Goal: Task Accomplishment & Management: Manage account settings

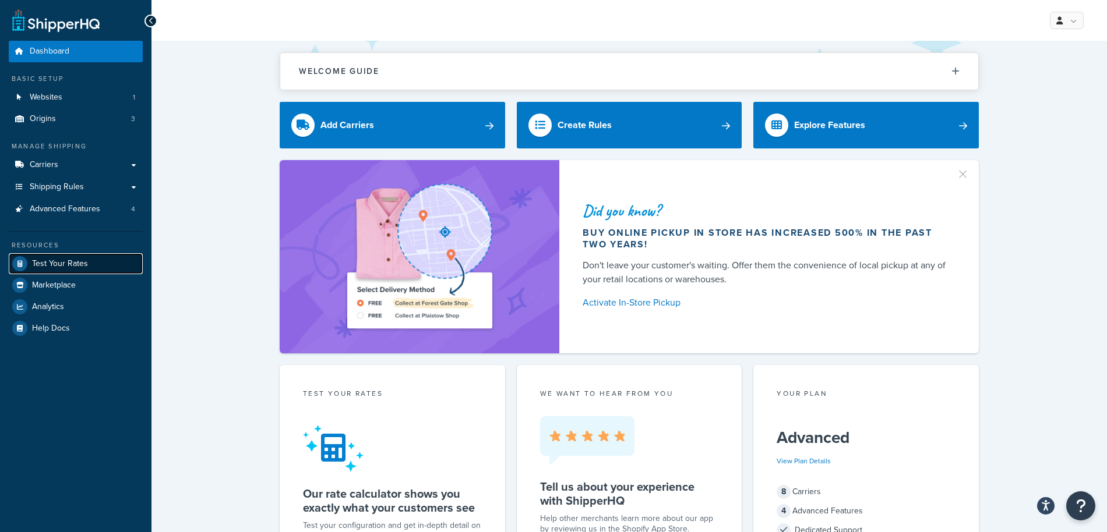
click at [70, 267] on span "Test Your Rates" at bounding box center [60, 264] width 56 height 10
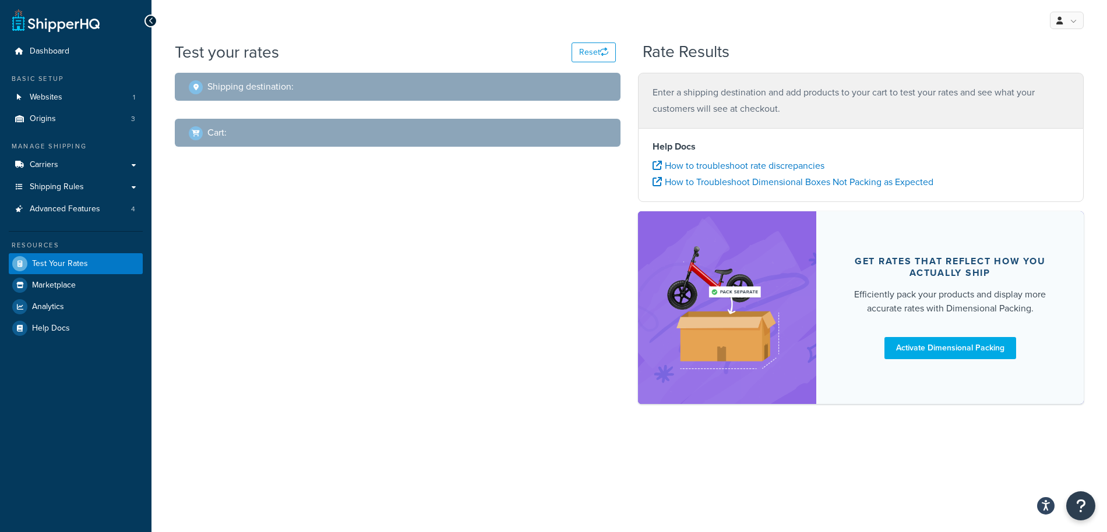
click at [276, 89] on h2 "Shipping destination :" at bounding box center [250, 87] width 86 height 10
click at [481, 84] on div "Shipping destination :" at bounding box center [402, 87] width 426 height 16
click at [222, 125] on div "Cart :" at bounding box center [208, 133] width 38 height 16
click at [221, 136] on h2 "Cart :" at bounding box center [216, 133] width 19 height 10
click at [87, 164] on link "Carriers" at bounding box center [76, 165] width 134 height 22
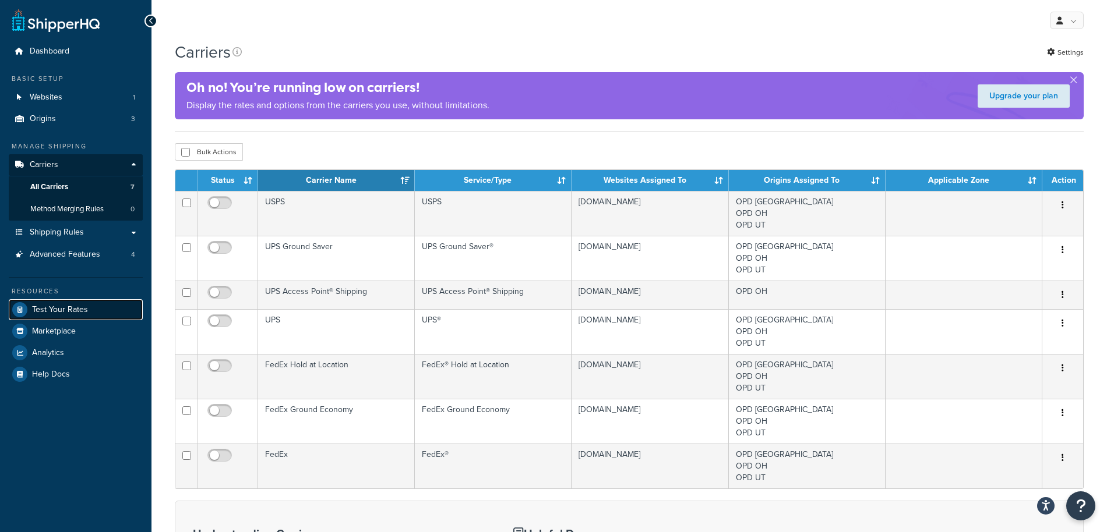
click at [69, 306] on span "Test Your Rates" at bounding box center [60, 310] width 56 height 10
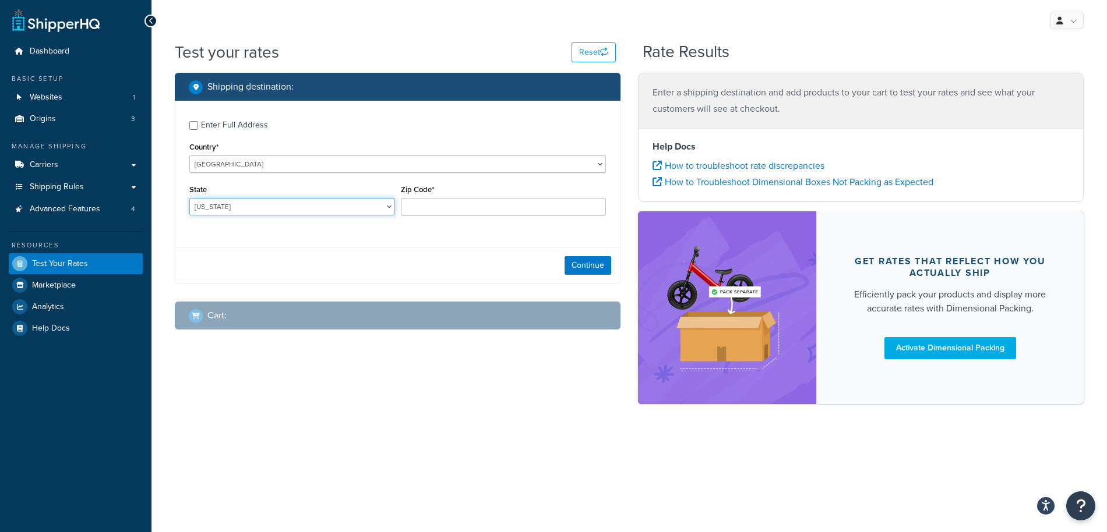
click at [255, 209] on select "[US_STATE] [US_STATE] [US_STATE] [US_STATE] [US_STATE] Armed Forces Americas Ar…" at bounding box center [292, 206] width 206 height 17
select select "[GEOGRAPHIC_DATA]"
click at [440, 207] on input "Zip Code*" at bounding box center [504, 206] width 206 height 17
type input "78669"
click at [601, 266] on button "Continue" at bounding box center [587, 265] width 47 height 19
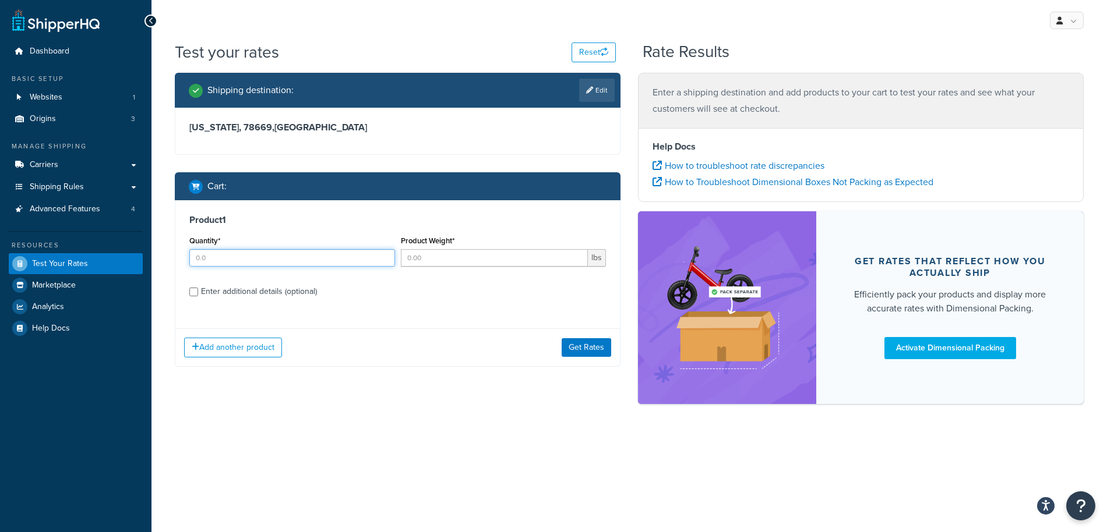
click at [324, 261] on input "Quantity*" at bounding box center [292, 257] width 206 height 17
type input "1"
click at [437, 257] on input "Product Weight*" at bounding box center [495, 257] width 188 height 17
click at [352, 256] on input "1" at bounding box center [292, 257] width 206 height 17
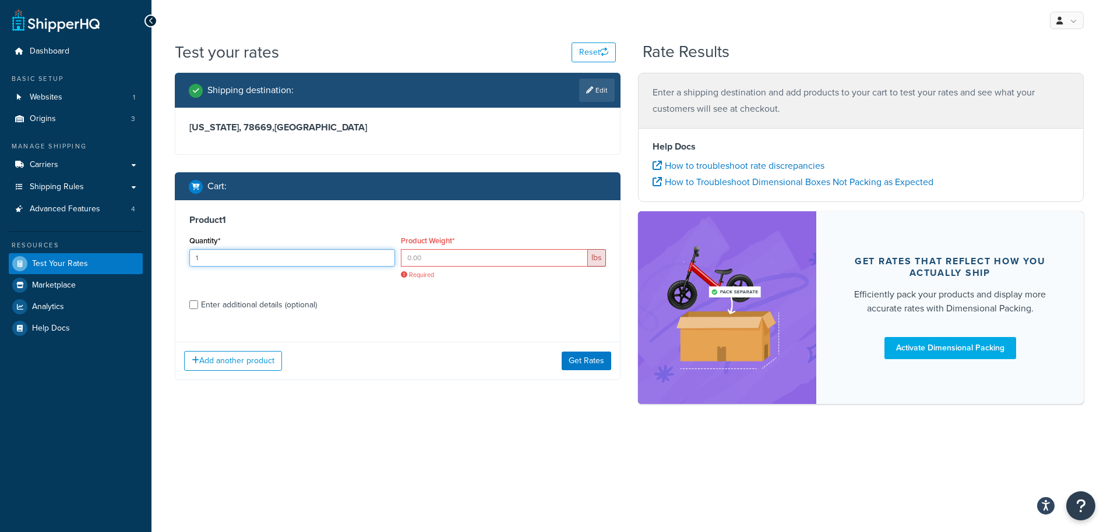
type input "1"
click at [447, 255] on input "Product Weight*" at bounding box center [495, 257] width 188 height 17
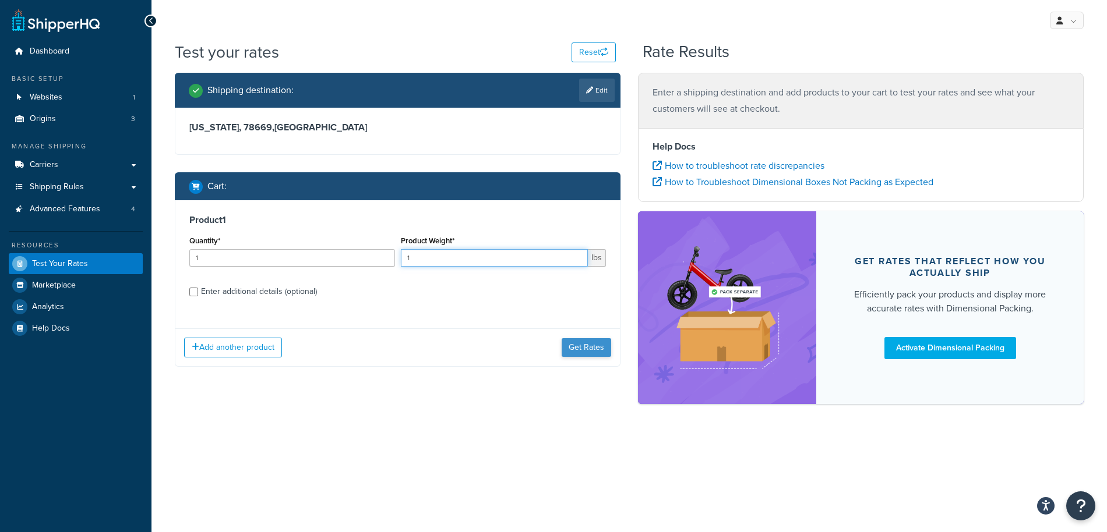
type input "1"
click at [578, 347] on button "Get Rates" at bounding box center [586, 347] width 50 height 19
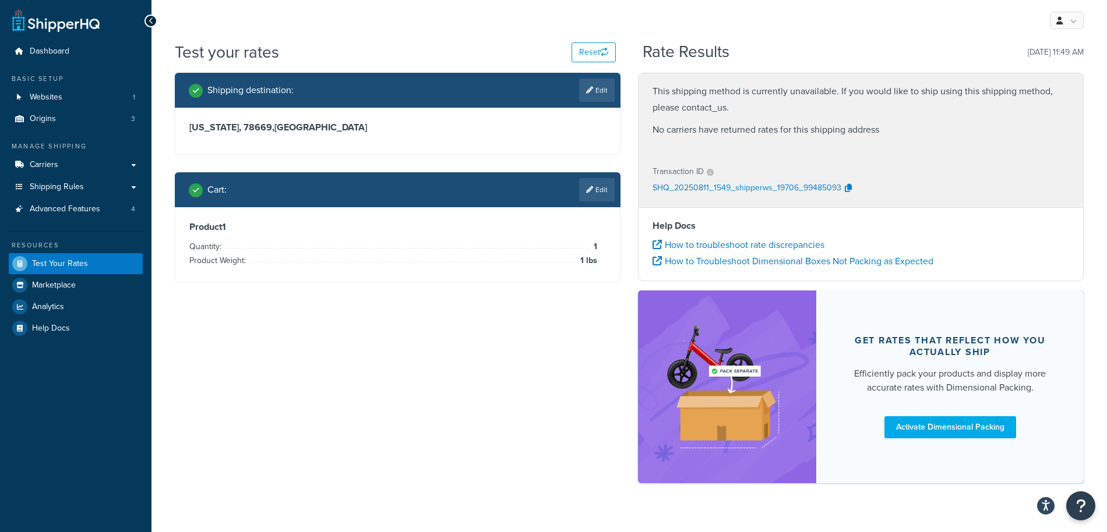
click at [814, 186] on p "SHQ_20250811_1549_shipperws_19706_99485093" at bounding box center [746, 188] width 189 height 17
click at [814, 193] on p "SHQ_20250811_1549_shipperws_19706_99485093" at bounding box center [746, 188] width 189 height 17
click at [874, 206] on div "Transaction ID SHQ_20250811_1549_shipperws_19706_99485093" at bounding box center [860, 181] width 444 height 54
click at [848, 188] on icon "button" at bounding box center [848, 188] width 7 height 8
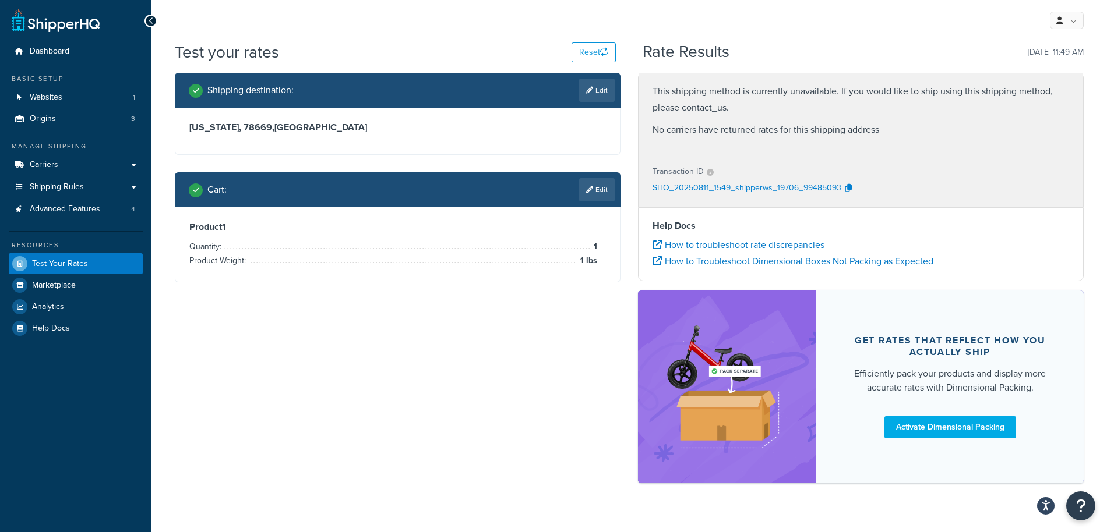
scroll to position [4, 0]
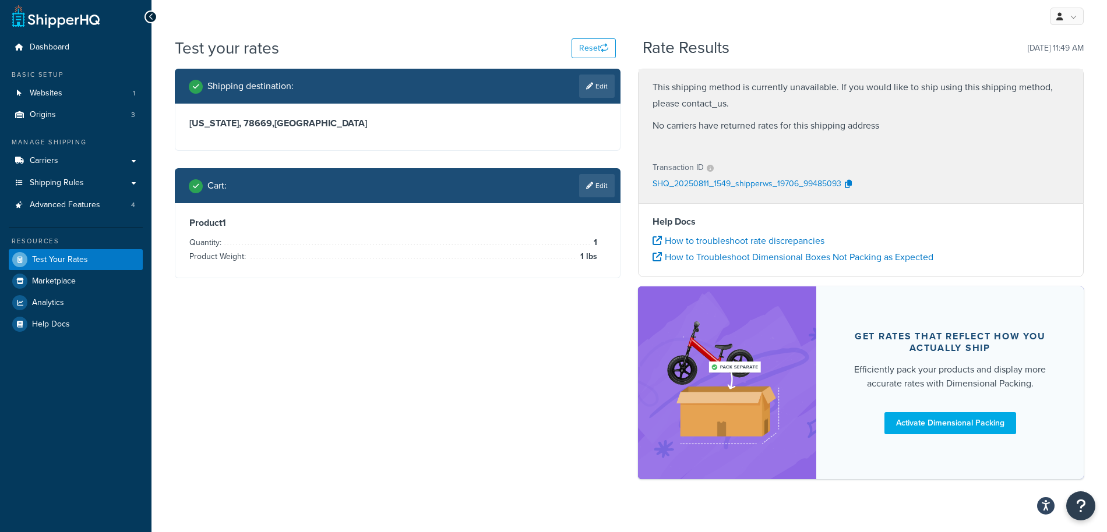
click at [744, 183] on p "SHQ_20250811_1549_shipperws_19706_99485093" at bounding box center [746, 184] width 189 height 17
click at [843, 199] on div "Transaction ID SHQ_20250811_1549_shipperws_19706_99485093" at bounding box center [860, 177] width 444 height 54
click at [281, 126] on h3 "Texas, 78669 , United States" at bounding box center [397, 124] width 416 height 12
click at [595, 92] on link "Edit" at bounding box center [597, 86] width 36 height 23
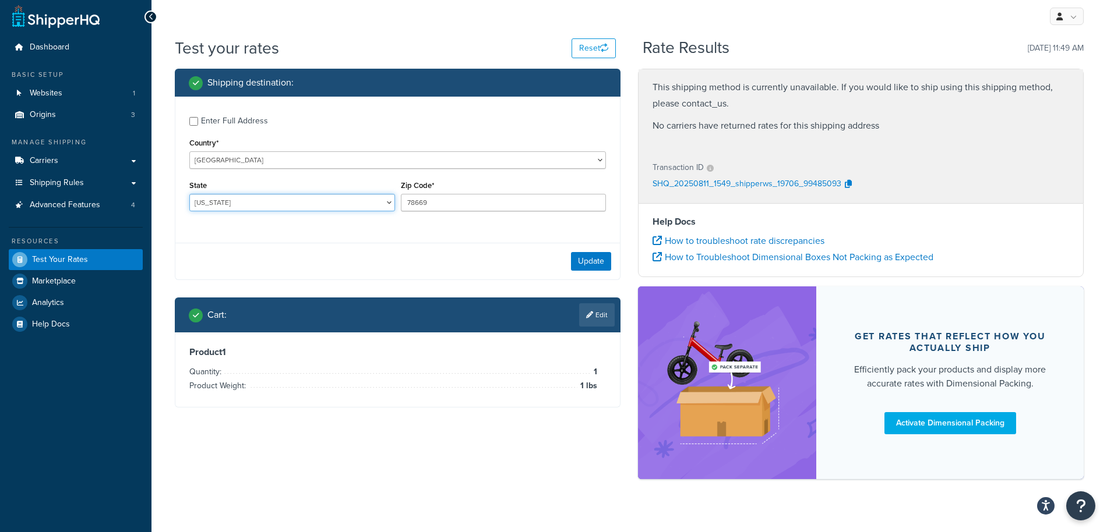
click at [312, 199] on select "Alabama Alaska American Samoa Arizona Arkansas Armed Forces Americas Armed Forc…" at bounding box center [292, 202] width 206 height 17
select select "OH"
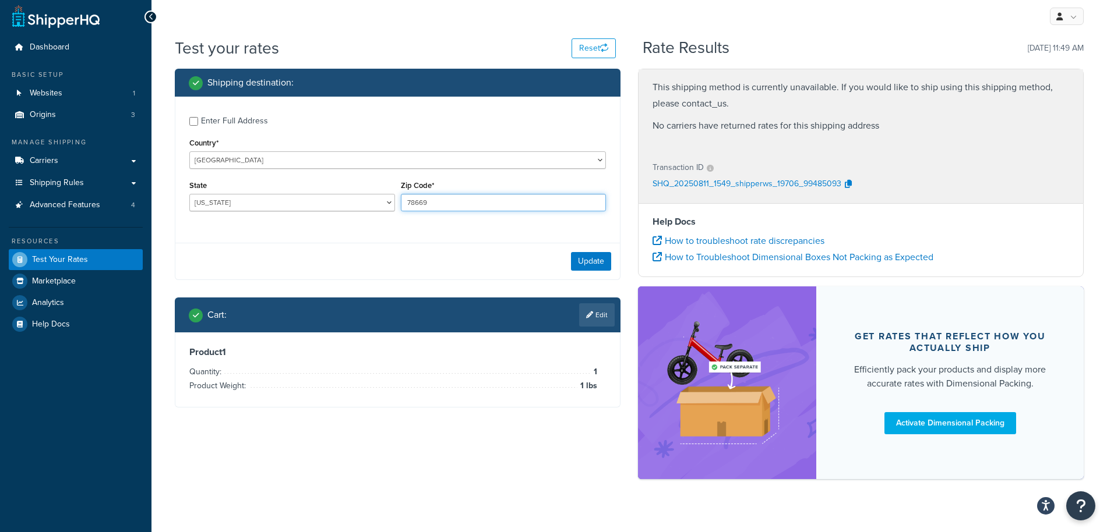
click at [423, 196] on input "78669" at bounding box center [504, 202] width 206 height 17
type input "43228"
click at [595, 263] on button "Update" at bounding box center [591, 261] width 40 height 19
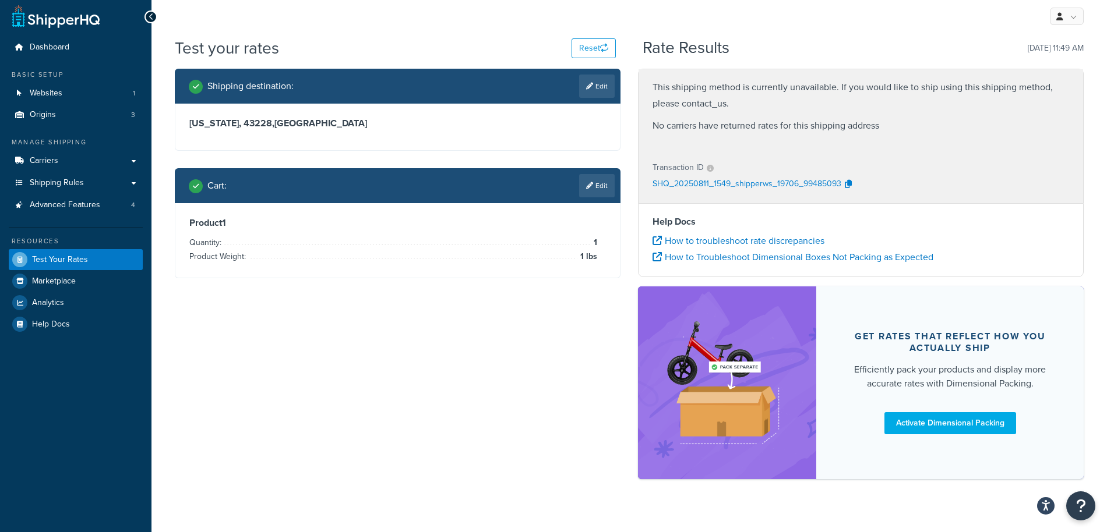
scroll to position [0, 0]
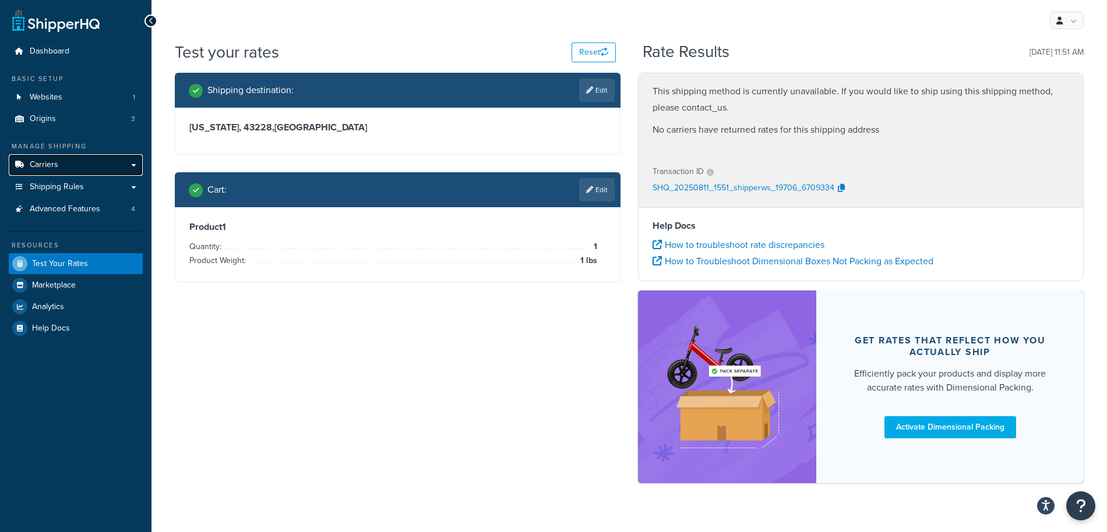
click at [116, 165] on link "Carriers" at bounding box center [76, 165] width 134 height 22
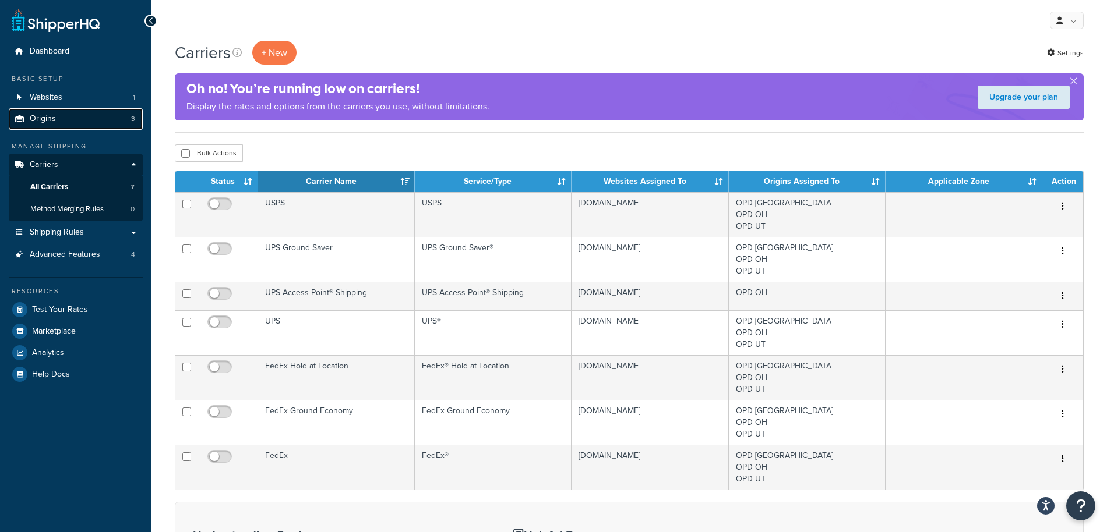
click at [84, 120] on link "Origins 3" at bounding box center [76, 119] width 134 height 22
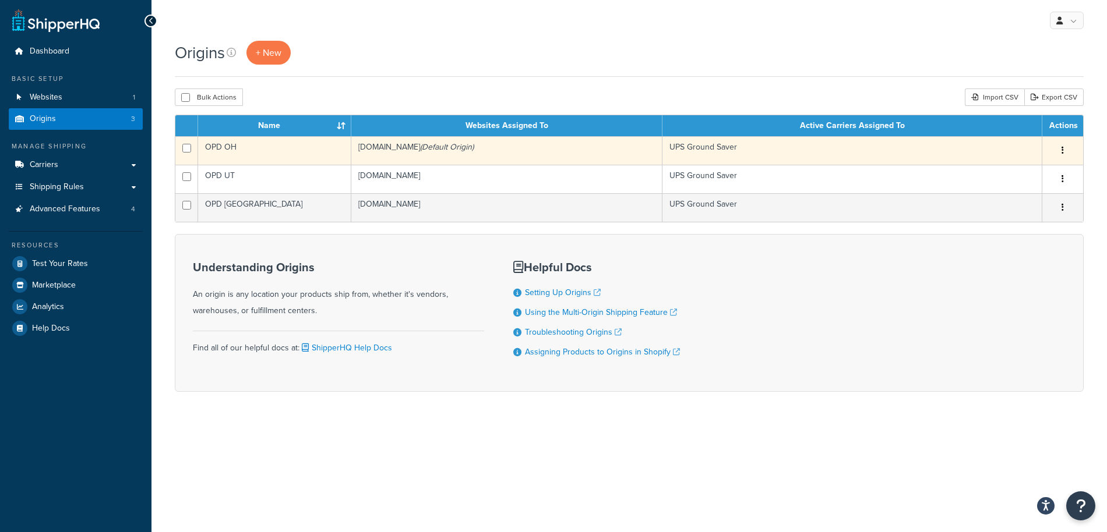
click at [274, 147] on td "OPD OH" at bounding box center [274, 150] width 153 height 29
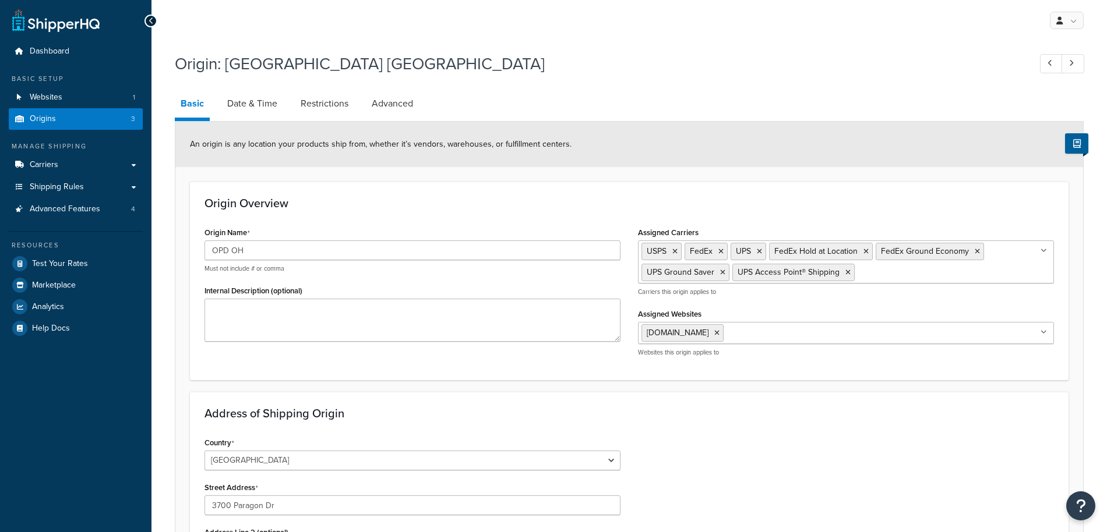
select select "35"
click at [266, 105] on link "Date & Time" at bounding box center [252, 104] width 62 height 28
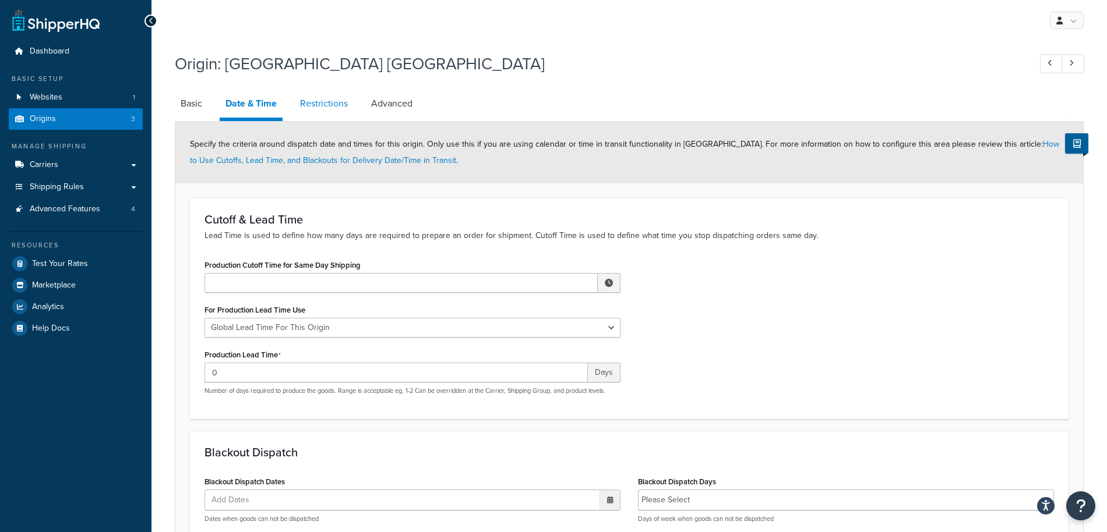
click at [310, 105] on link "Restrictions" at bounding box center [323, 104] width 59 height 28
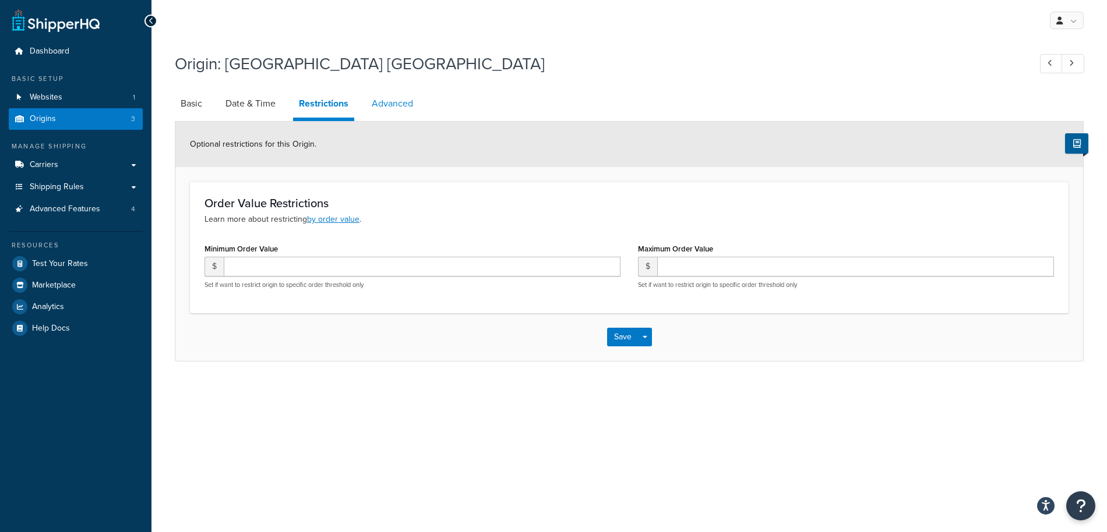
click at [379, 102] on link "Advanced" at bounding box center [392, 104] width 53 height 28
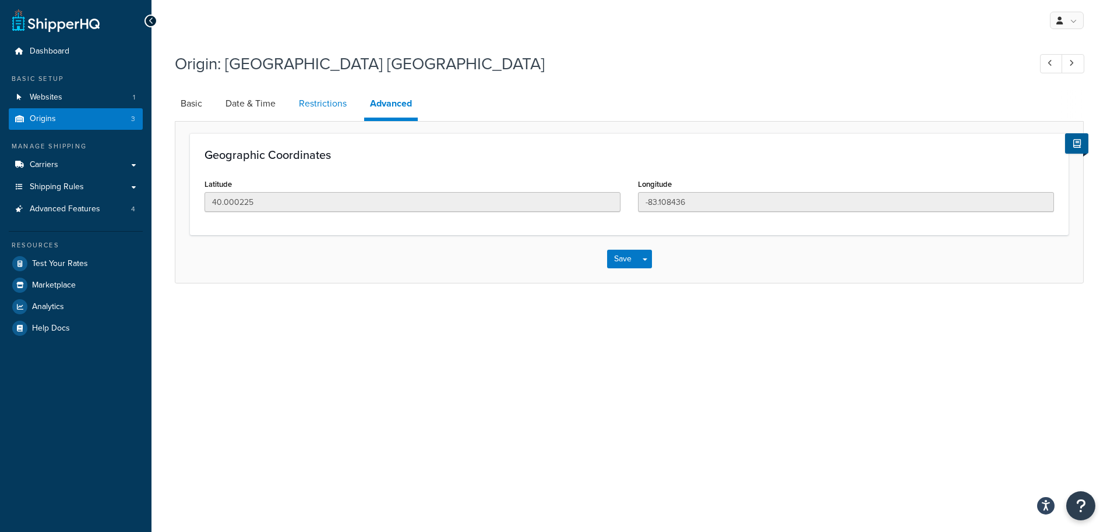
click at [333, 108] on link "Restrictions" at bounding box center [322, 104] width 59 height 28
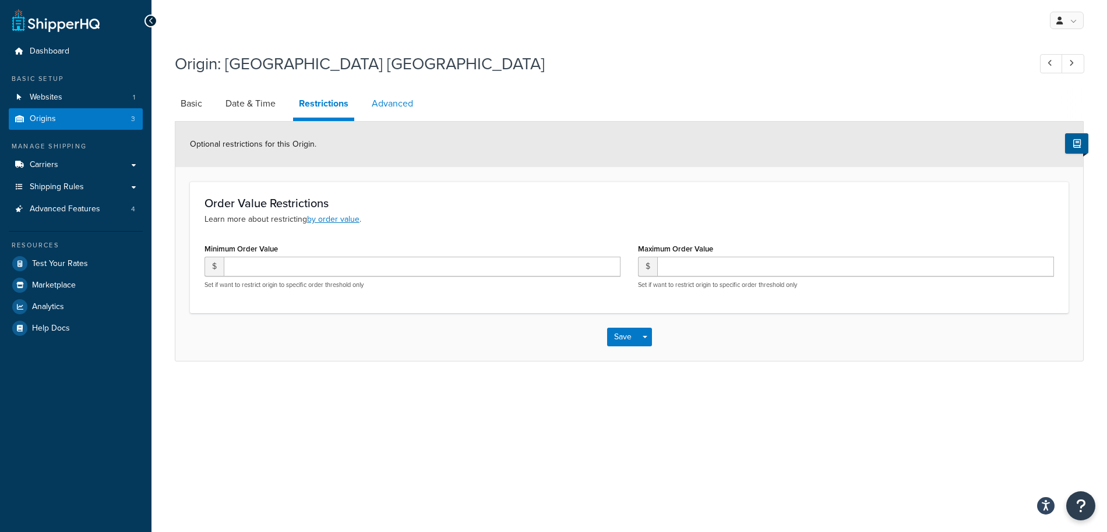
click at [395, 107] on link "Advanced" at bounding box center [392, 104] width 53 height 28
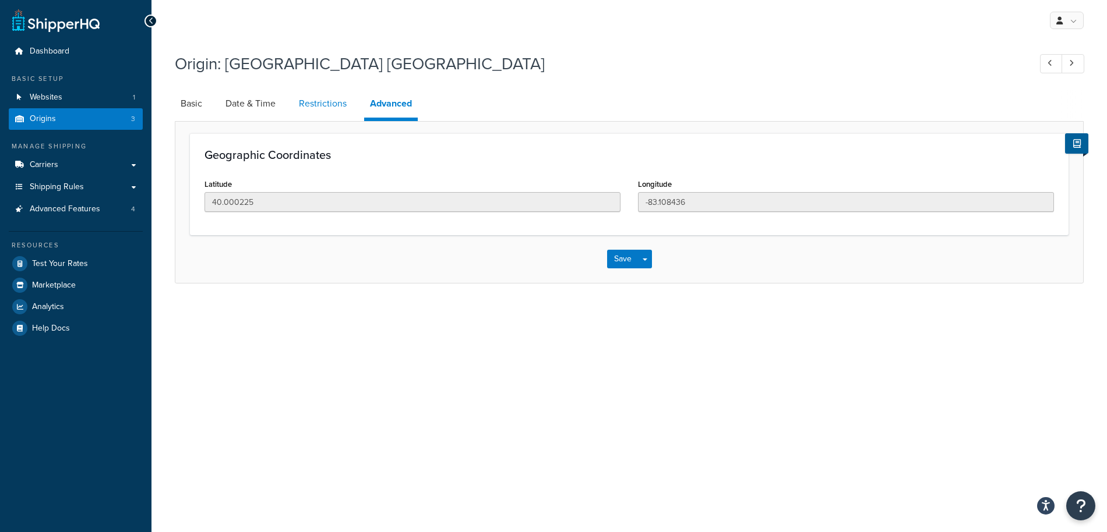
click at [331, 105] on link "Restrictions" at bounding box center [322, 104] width 59 height 28
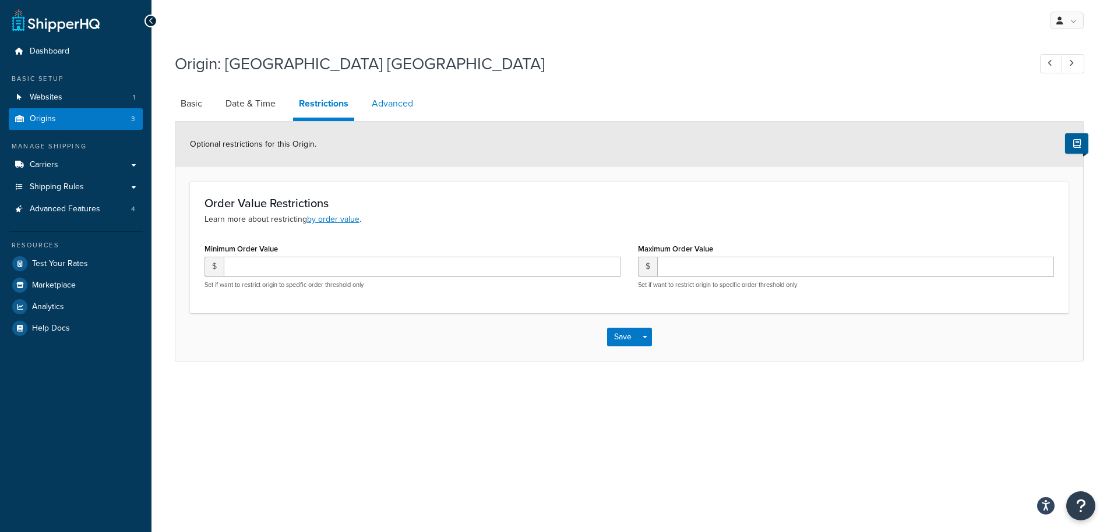
click at [385, 107] on link "Advanced" at bounding box center [392, 104] width 53 height 28
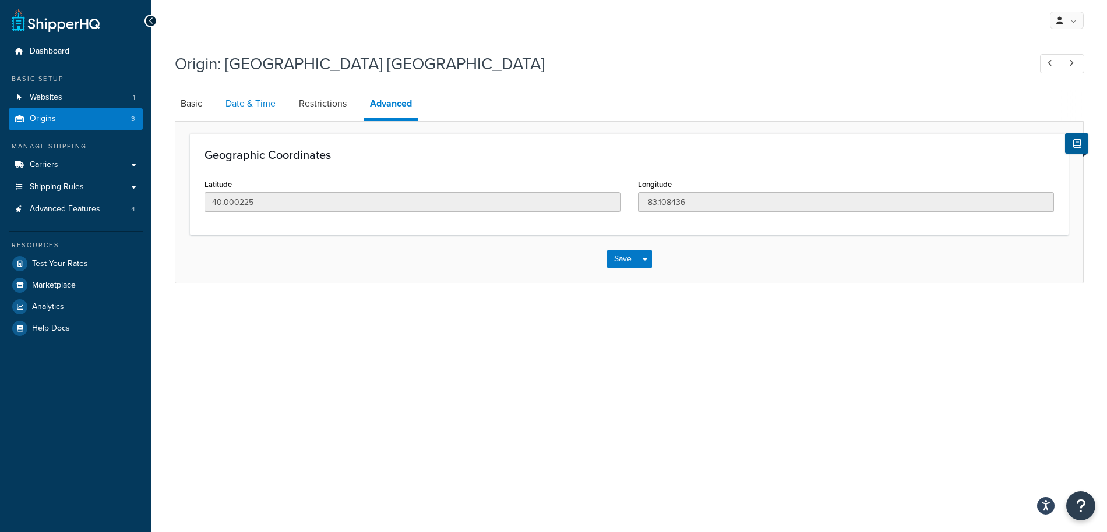
click at [250, 107] on link "Date & Time" at bounding box center [251, 104] width 62 height 28
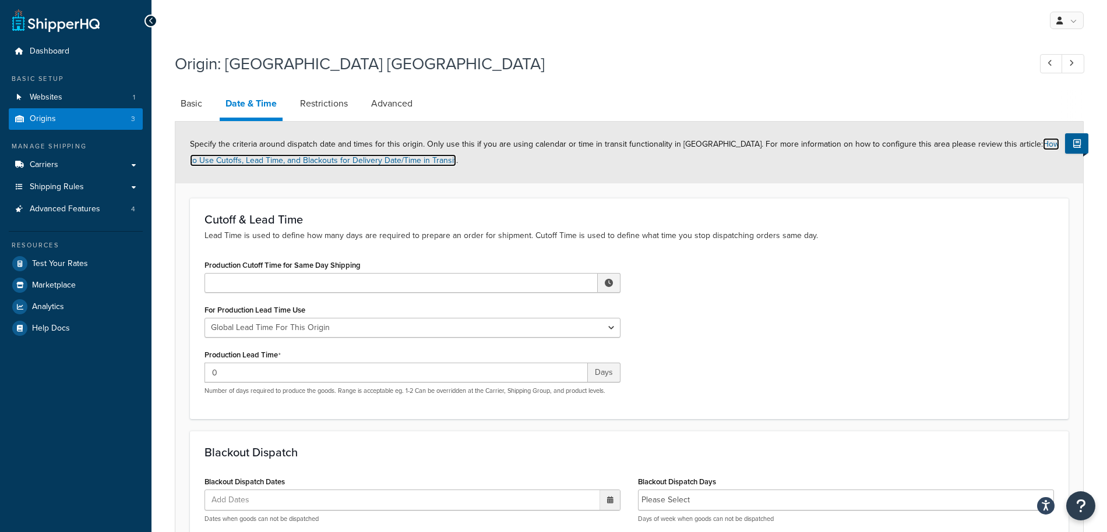
click at [242, 160] on link "How to Use Cutoffs, Lead Time, and Blackouts for Delivery Date/Time in Transit" at bounding box center [624, 152] width 869 height 29
click at [193, 105] on link "Basic" at bounding box center [191, 104] width 33 height 28
select select "35"
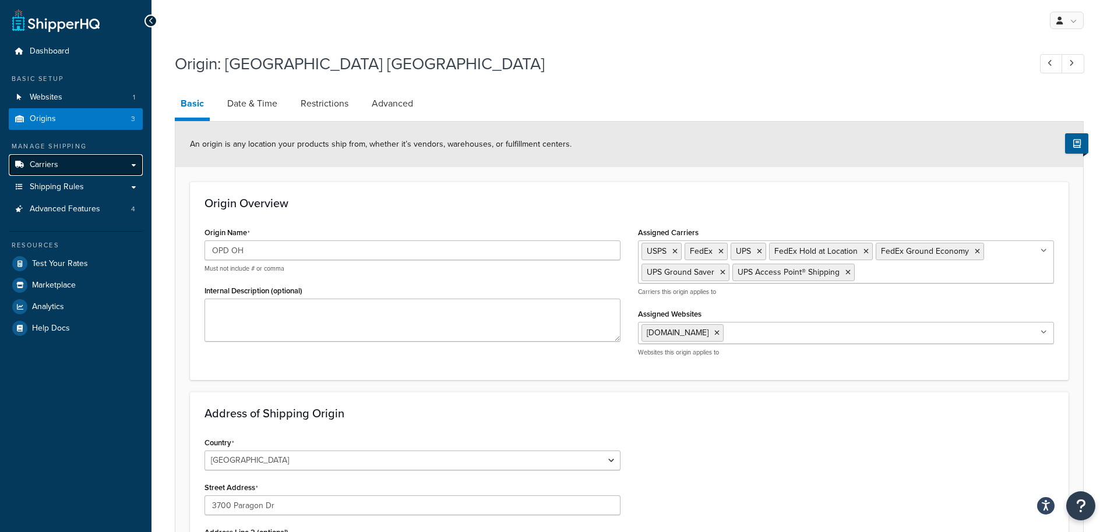
click at [121, 164] on link "Carriers" at bounding box center [76, 165] width 134 height 22
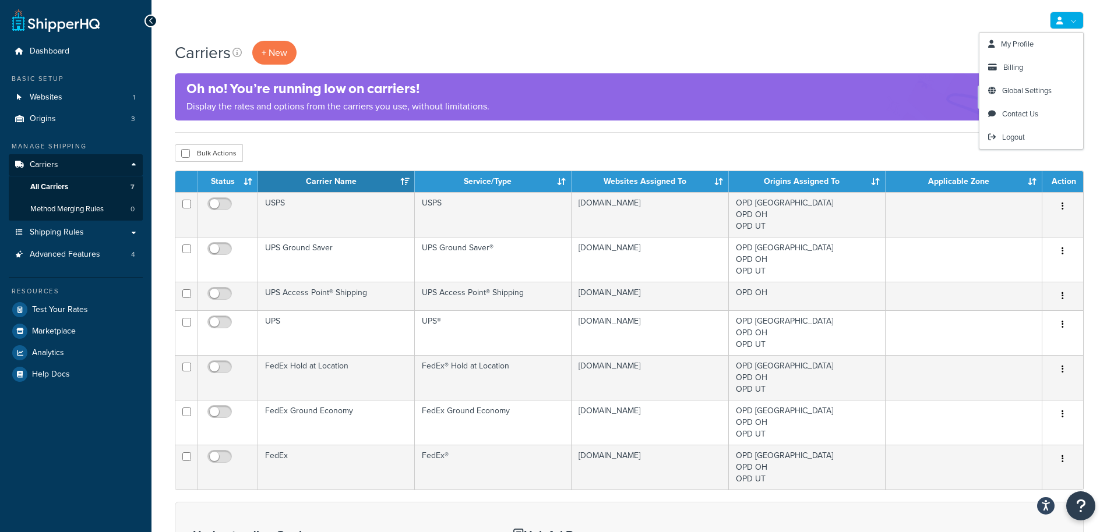
click at [1059, 19] on icon at bounding box center [1059, 21] width 6 height 8
